Goal: Transaction & Acquisition: Purchase product/service

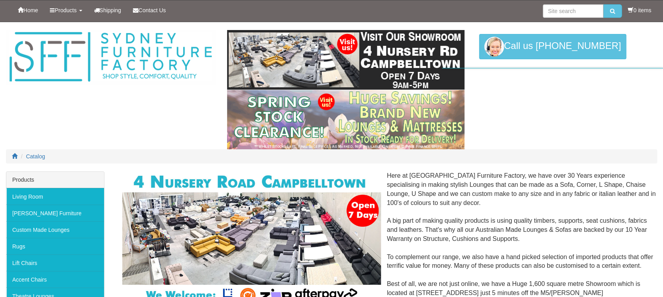
drag, startPoint x: 0, startPoint y: 0, endPoint x: 158, endPoint y: 170, distance: 231.9
click at [158, 170] on div "Catalog" at bounding box center [331, 160] width 663 height 22
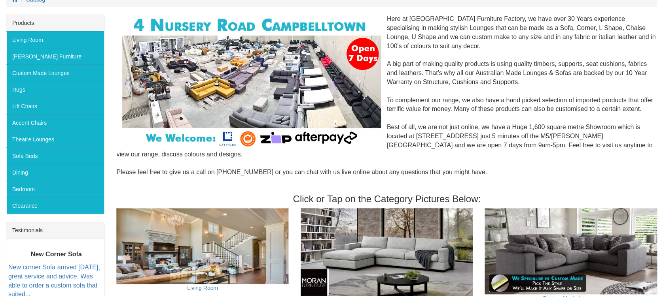
scroll to position [158, 0]
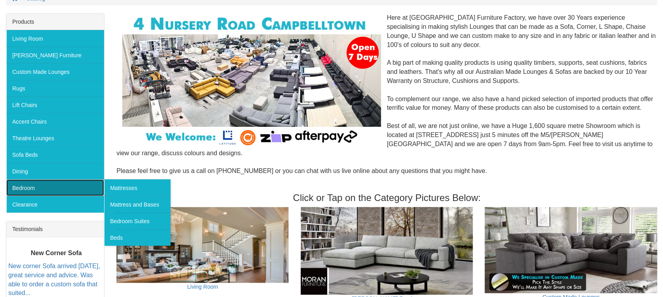
click at [38, 185] on link "Bedroom" at bounding box center [55, 187] width 98 height 17
click at [138, 218] on link "Bedroom Suites" at bounding box center [137, 221] width 66 height 17
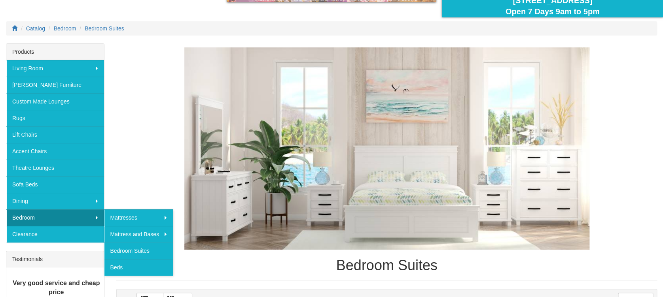
scroll to position [105, 0]
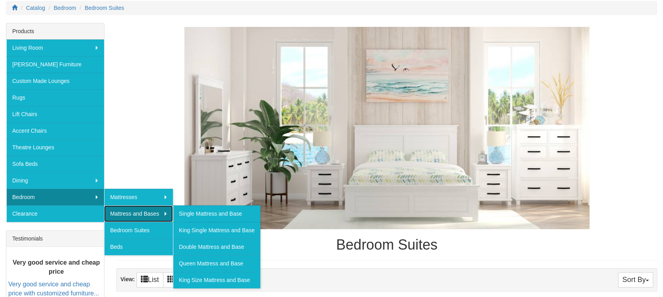
click at [134, 211] on link "Mattress and Bases" at bounding box center [138, 214] width 69 height 17
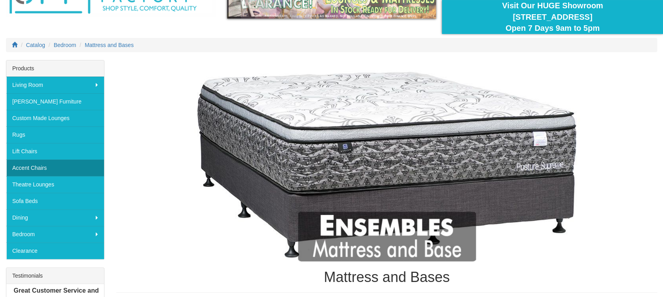
scroll to position [105, 0]
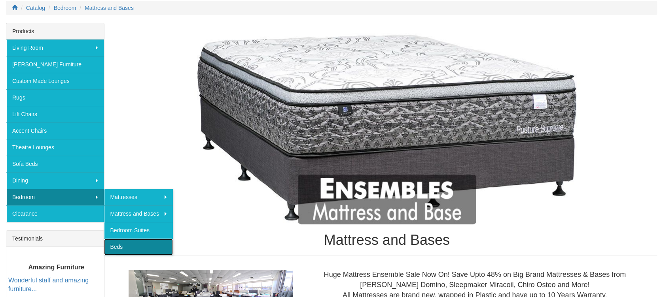
click at [120, 245] on link "Beds" at bounding box center [138, 247] width 69 height 17
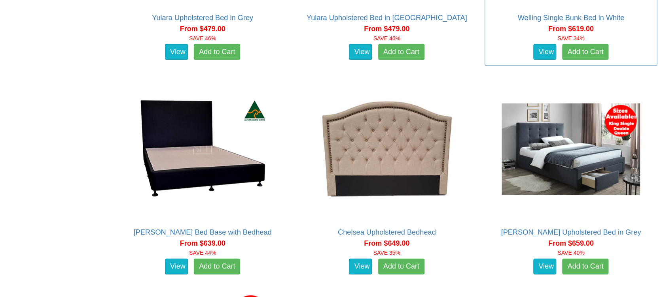
scroll to position [843, 0]
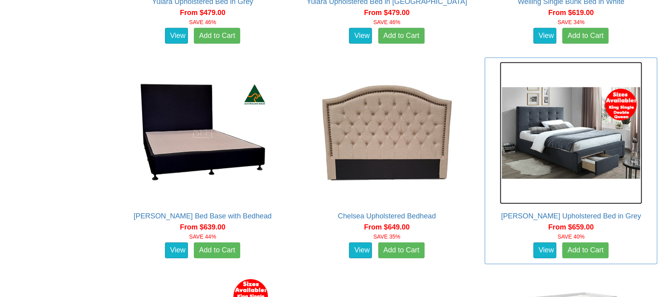
click at [563, 153] on img at bounding box center [570, 133] width 142 height 142
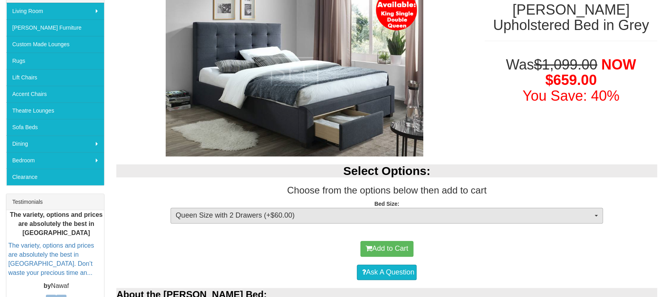
scroll to position [158, 0]
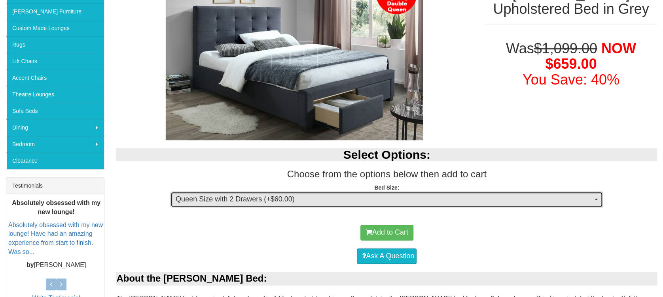
click at [289, 202] on span "Queen Size with 2 Drawers (+$60.00)" at bounding box center [384, 199] width 417 height 10
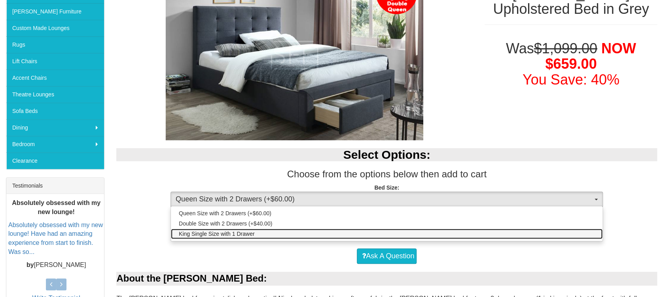
click at [269, 229] on link "King Single Size with 1 Drawer" at bounding box center [386, 234] width 431 height 10
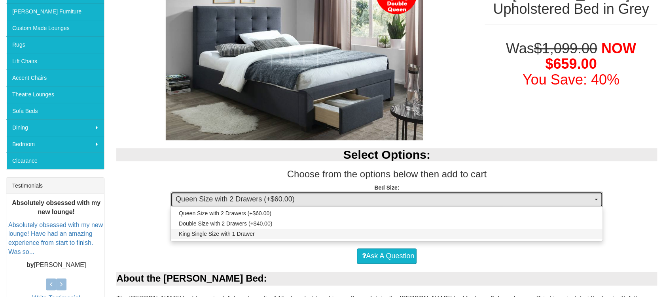
select select "1394"
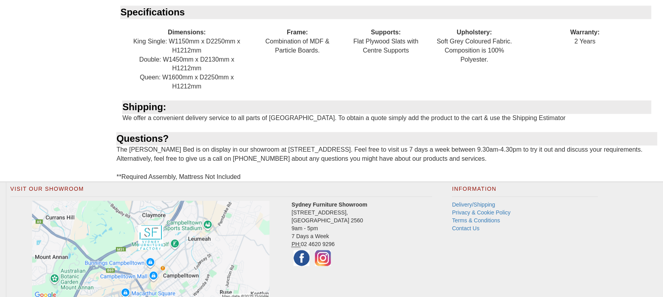
scroll to position [421, 0]
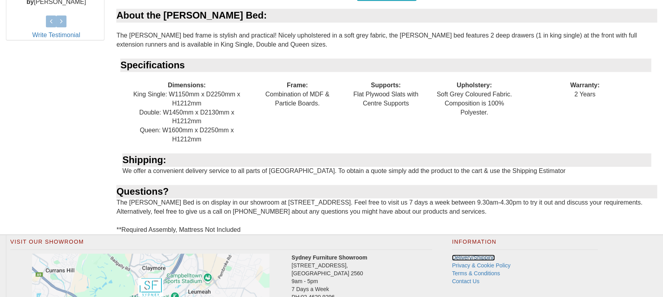
click at [486, 258] on link "Delivery/Shipping" at bounding box center [472, 258] width 43 height 6
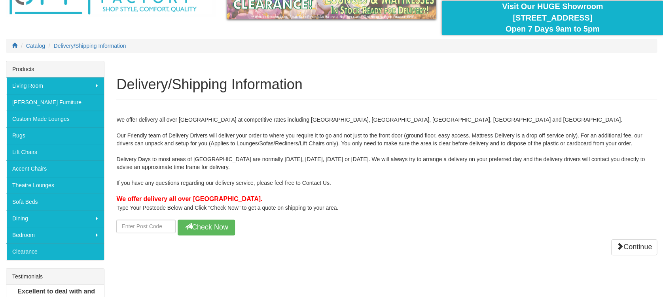
scroll to position [105, 0]
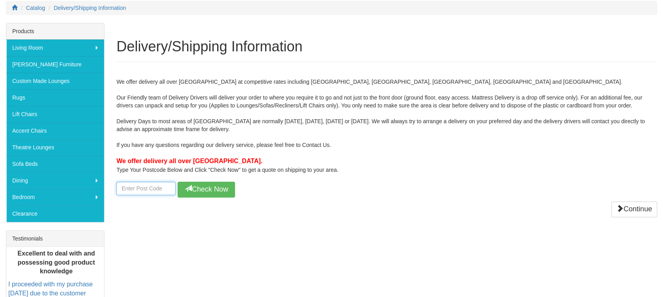
drag, startPoint x: 151, startPoint y: 183, endPoint x: 157, endPoint y: 186, distance: 6.6
click at [151, 183] on input "number" at bounding box center [145, 188] width 59 height 13
type input "2101"
click at [234, 187] on button "Check Now" at bounding box center [206, 190] width 57 height 16
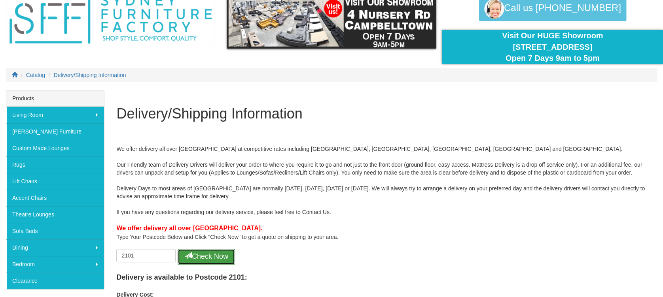
scroll to position [0, 0]
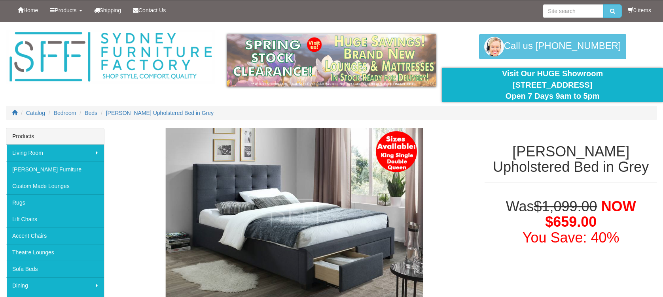
select select "1394"
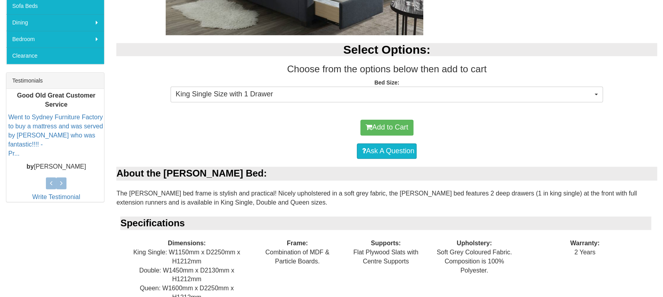
scroll to position [53, 0]
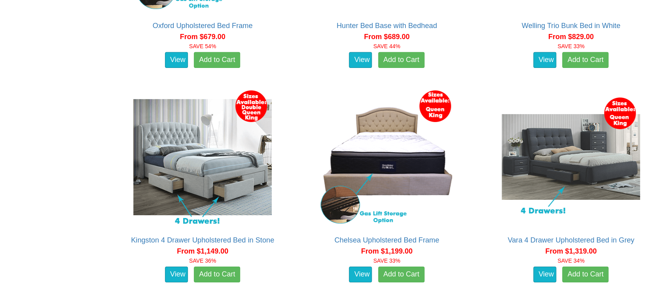
scroll to position [1265, 0]
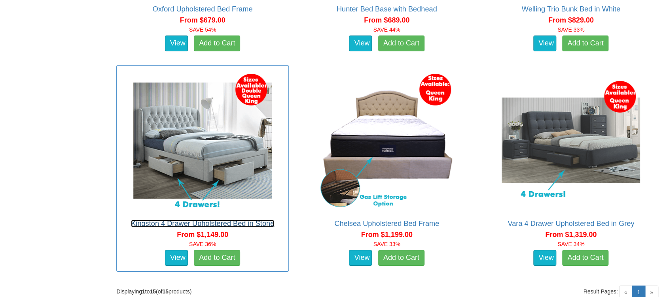
click at [225, 222] on link "Kingston 4 Drawer Upholstered Bed in Stone" at bounding box center [202, 224] width 143 height 8
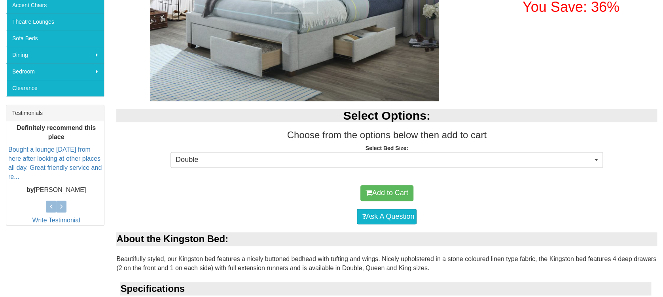
scroll to position [263, 0]
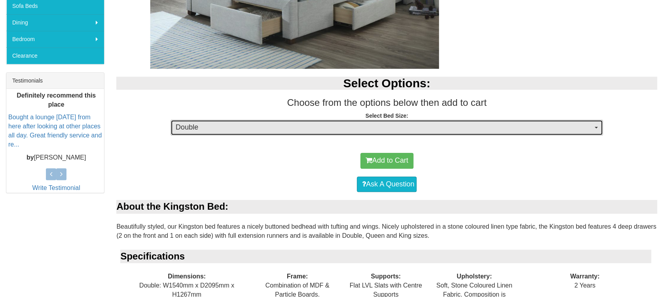
click at [204, 130] on span "Double" at bounding box center [384, 128] width 417 height 10
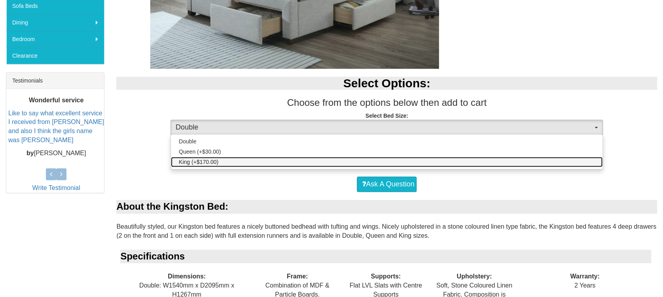
click at [206, 161] on span "King (+$170.00)" at bounding box center [199, 162] width 40 height 8
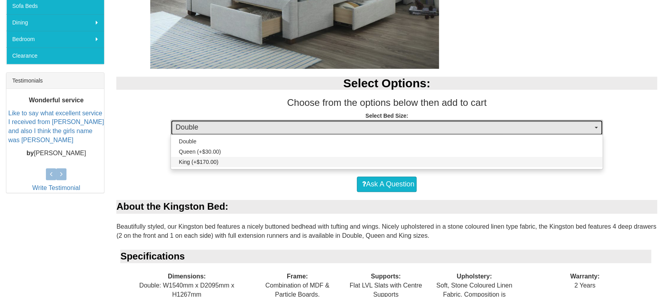
select select "1483"
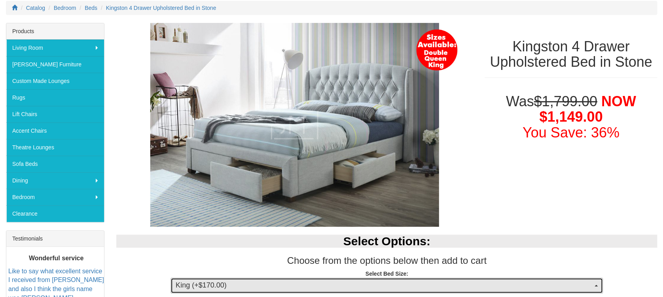
scroll to position [0, 0]
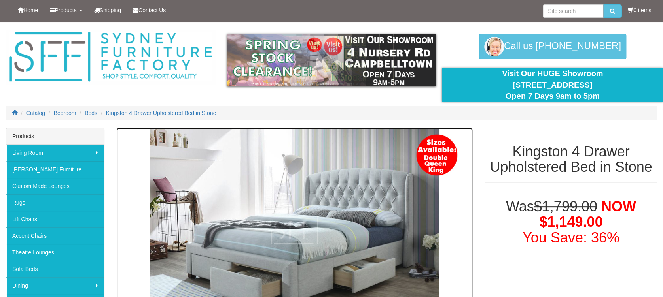
click at [373, 195] on img at bounding box center [294, 230] width 356 height 204
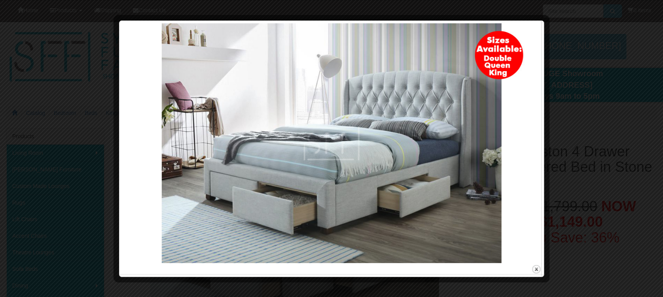
click at [571, 116] on div at bounding box center [331, 148] width 663 height 297
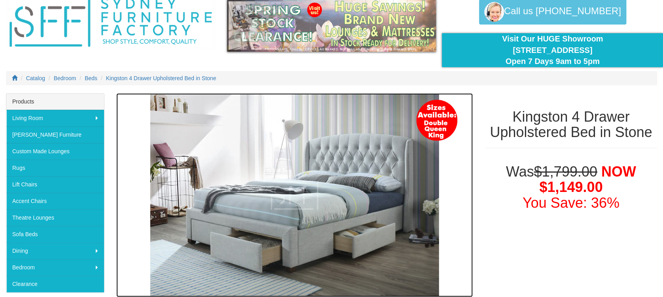
scroll to position [34, 0]
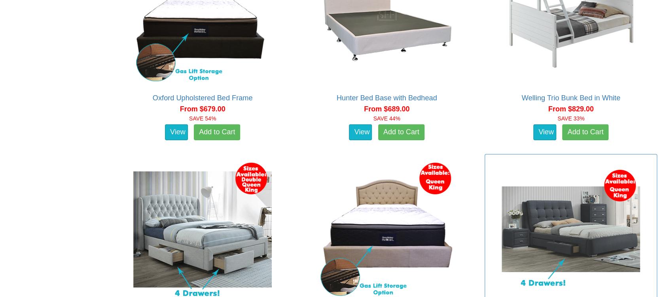
scroll to position [1212, 0]
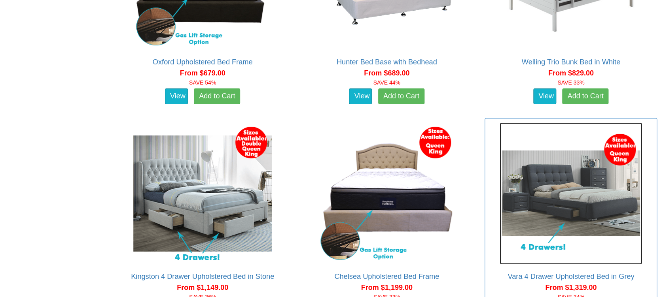
click at [550, 196] on img at bounding box center [570, 194] width 142 height 142
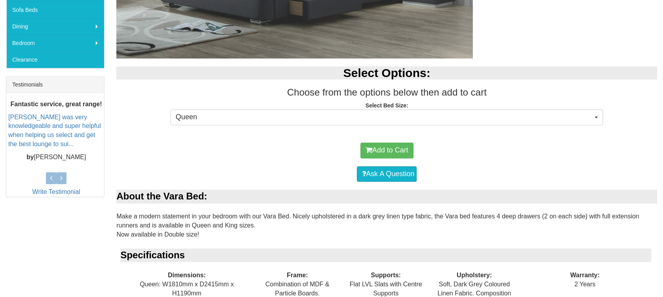
scroll to position [263, 0]
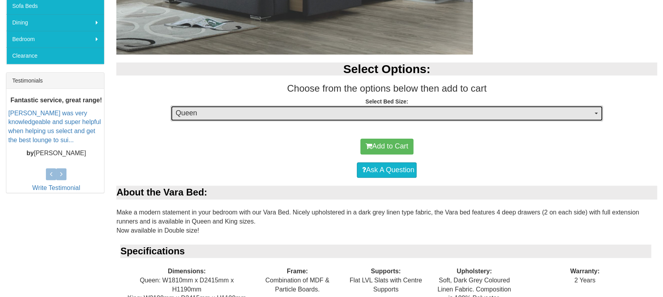
click at [211, 113] on span "Queen" at bounding box center [384, 113] width 417 height 10
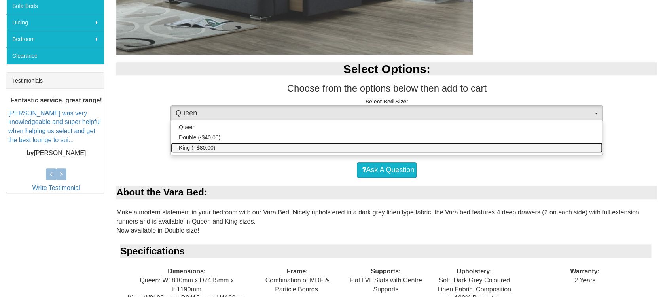
click at [207, 144] on span "King (+$80.00)" at bounding box center [197, 148] width 36 height 8
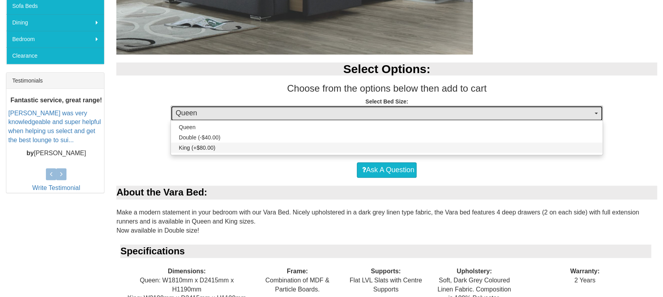
select select "1483"
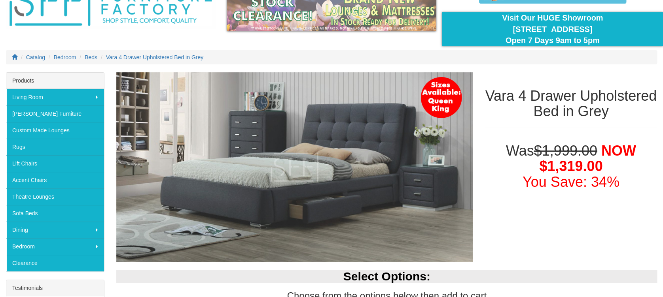
scroll to position [158, 0]
